Goal: Information Seeking & Learning: Stay updated

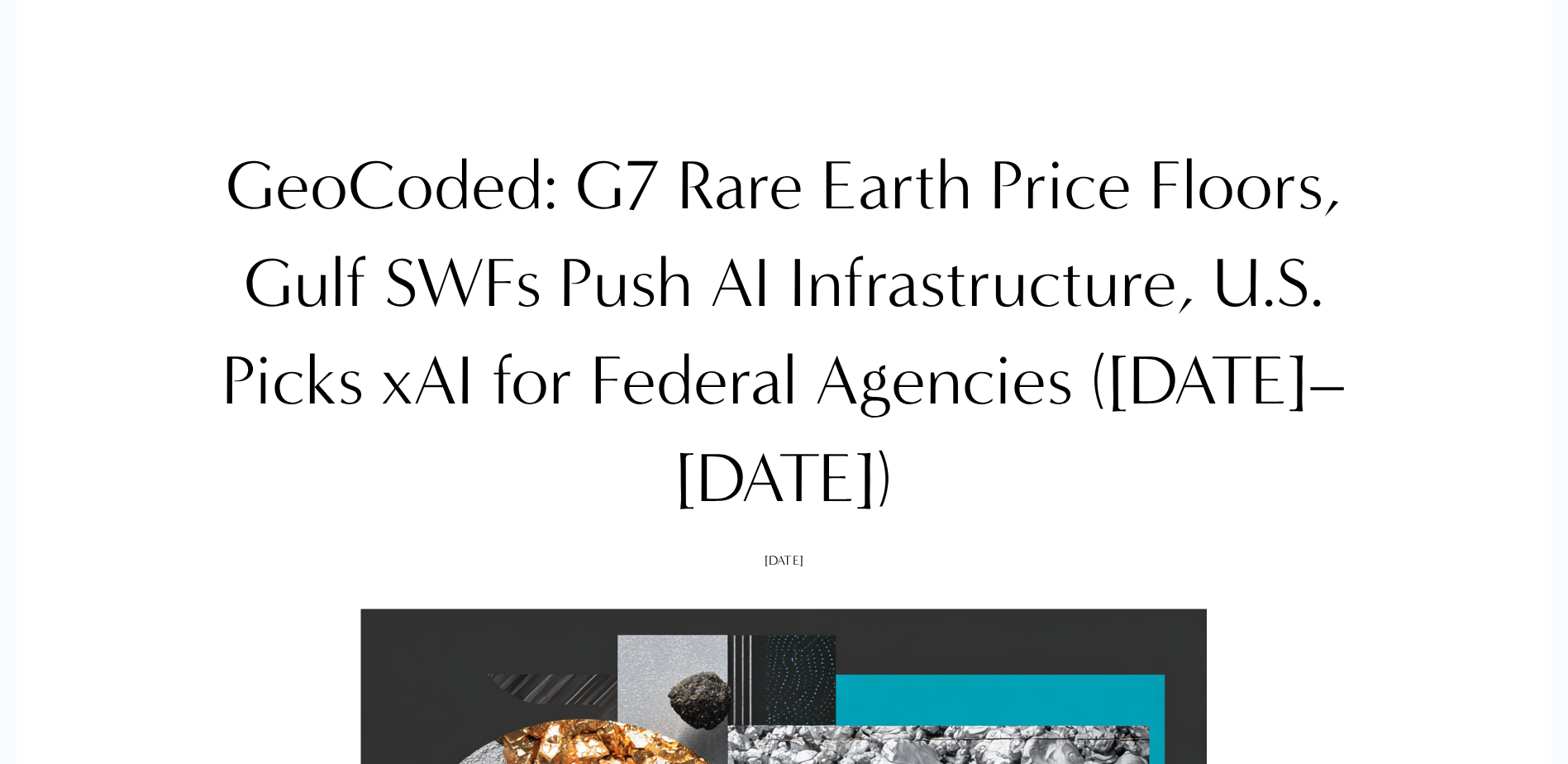
scroll to position [165, 0]
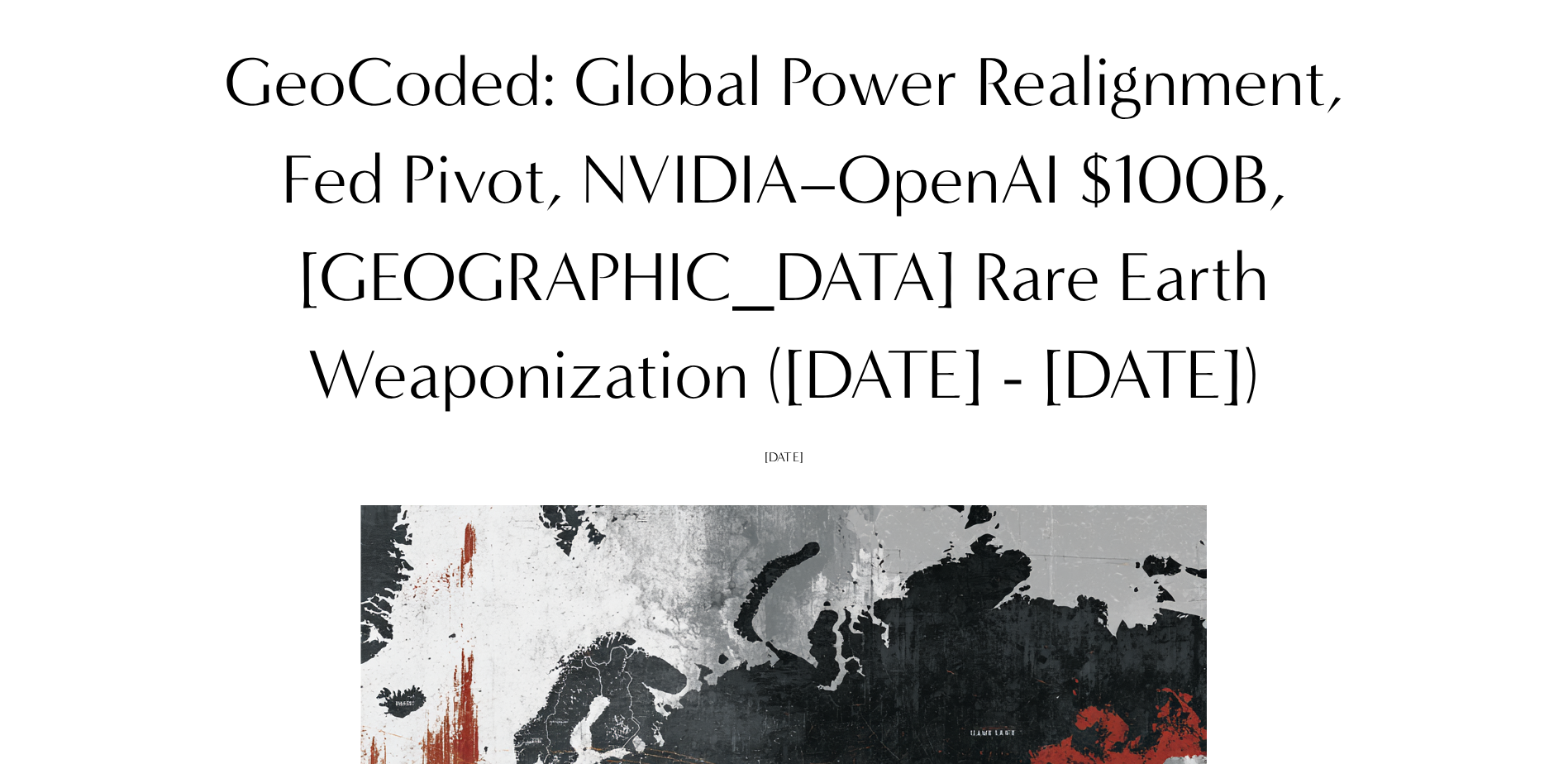
scroll to position [254, 0]
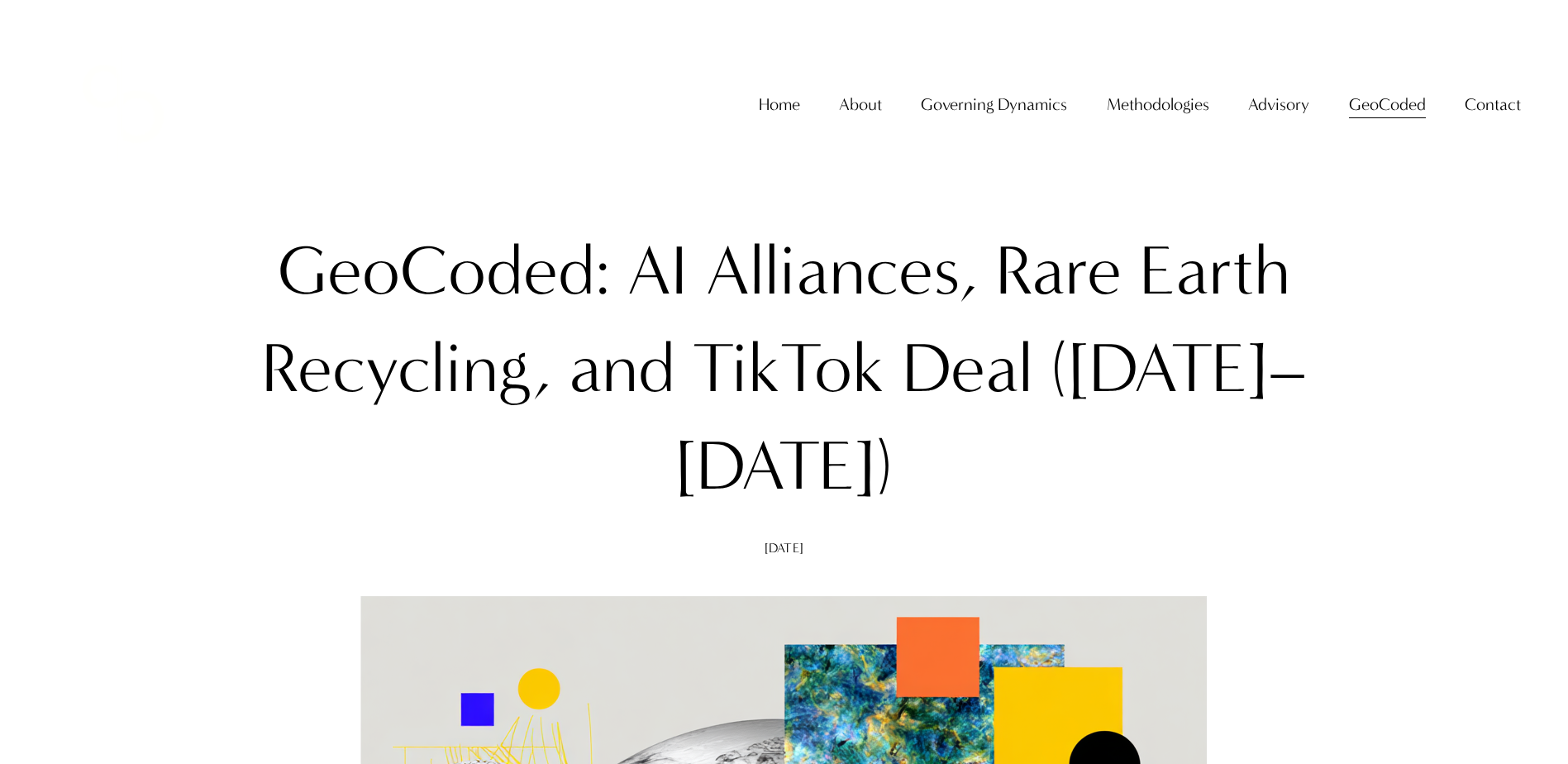
scroll to position [59, 0]
